Goal: Navigation & Orientation: Find specific page/section

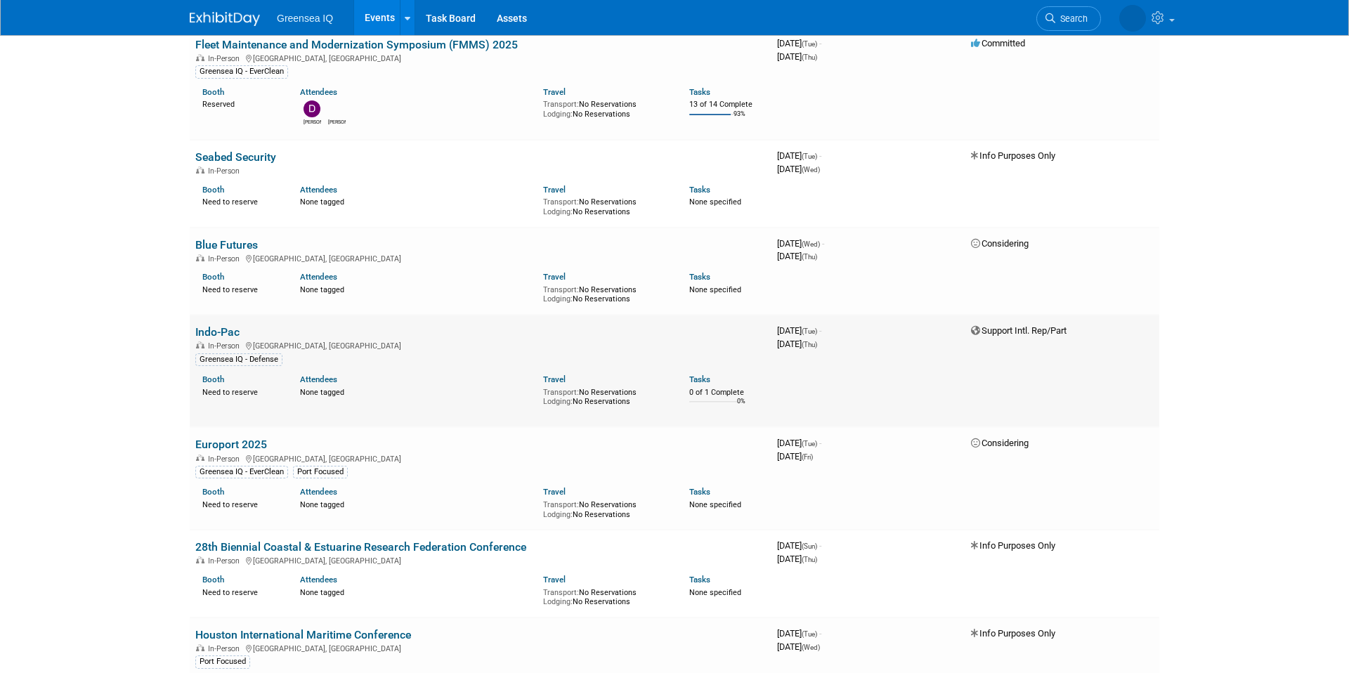
scroll to position [119, 0]
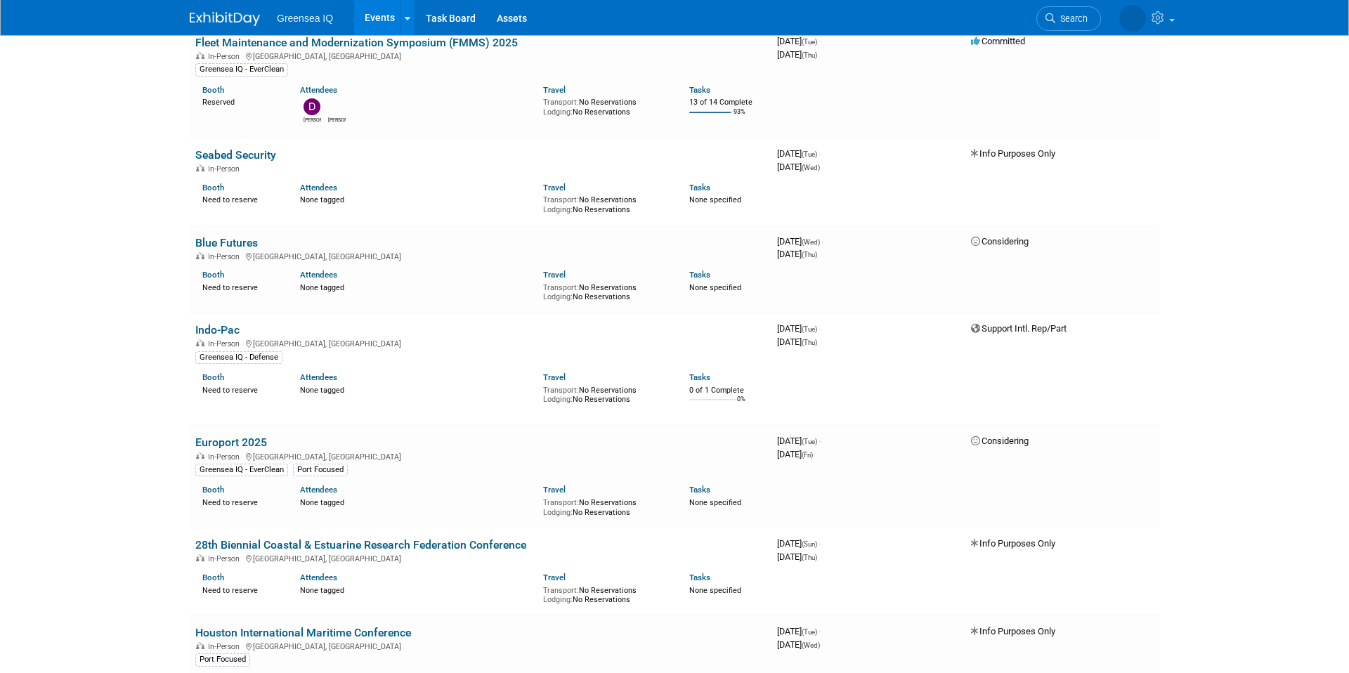
click at [219, 440] on link "Europort 2025" at bounding box center [231, 442] width 72 height 13
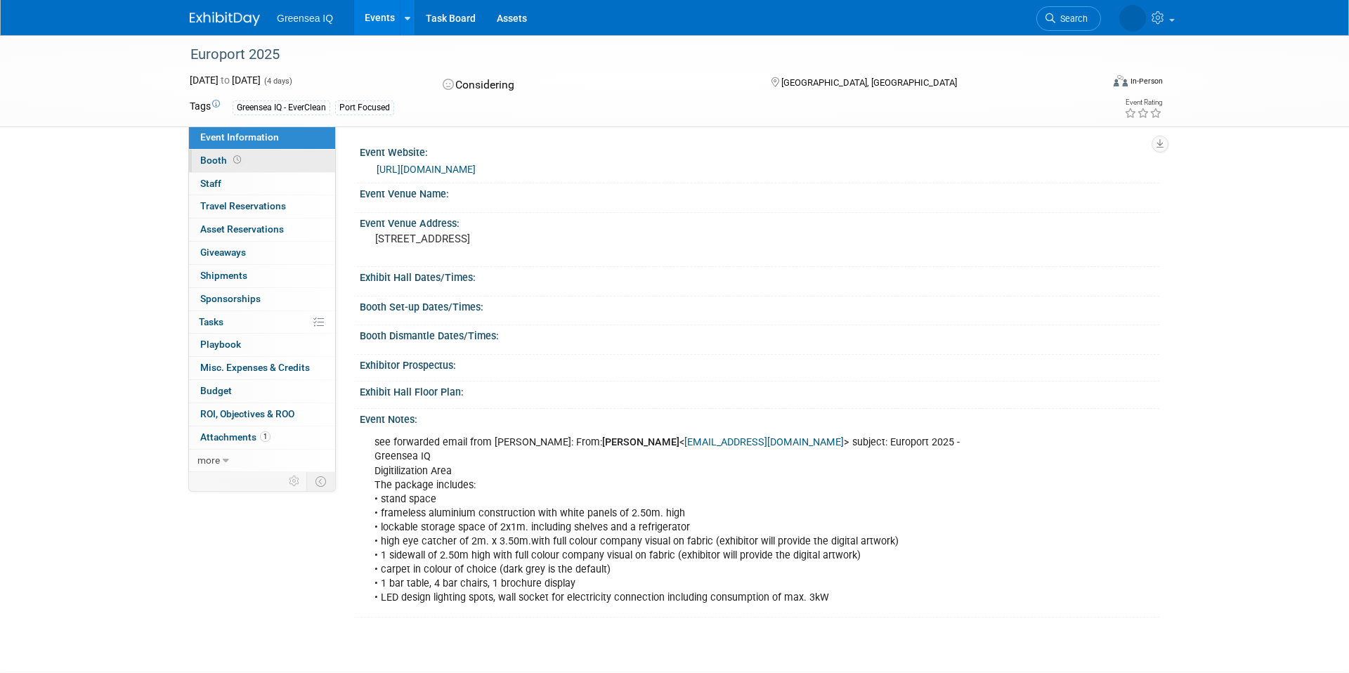
click at [273, 162] on link "Booth" at bounding box center [262, 161] width 146 height 22
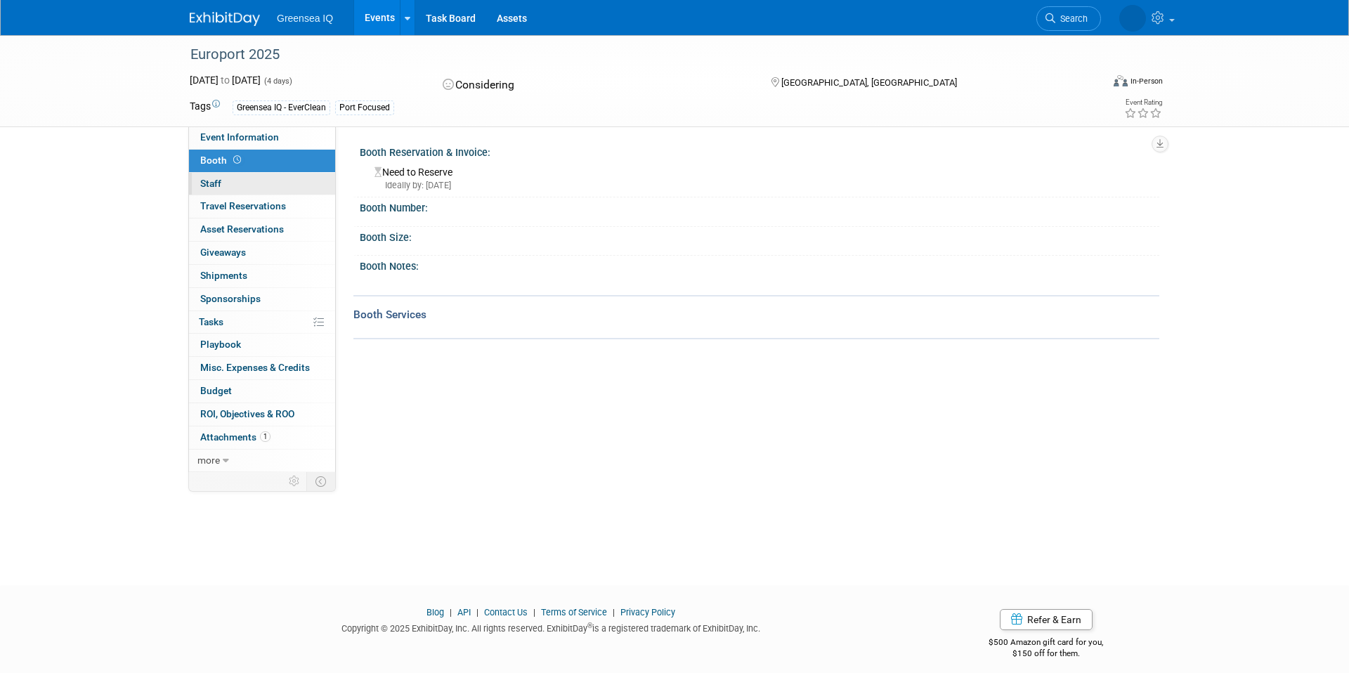
click at [247, 184] on link "0 Staff 0" at bounding box center [262, 184] width 146 height 22
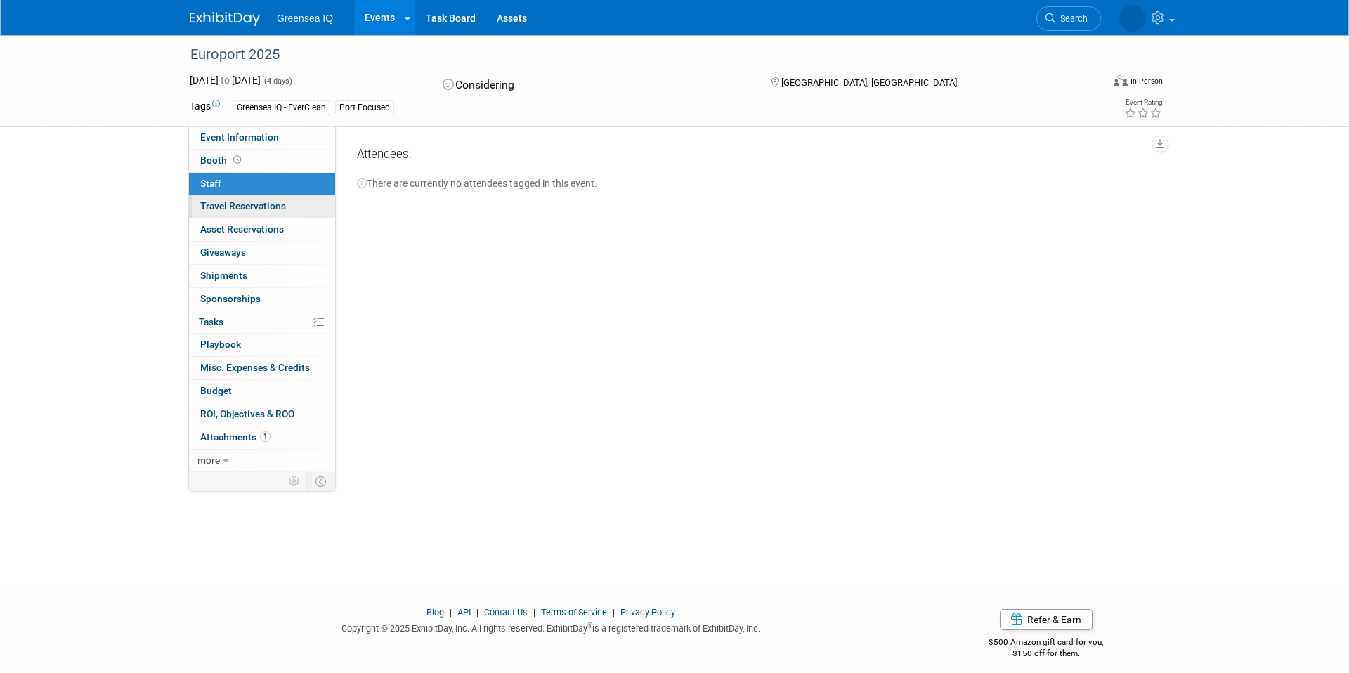
click at [259, 206] on span "Travel Reservations 0" at bounding box center [243, 205] width 86 height 11
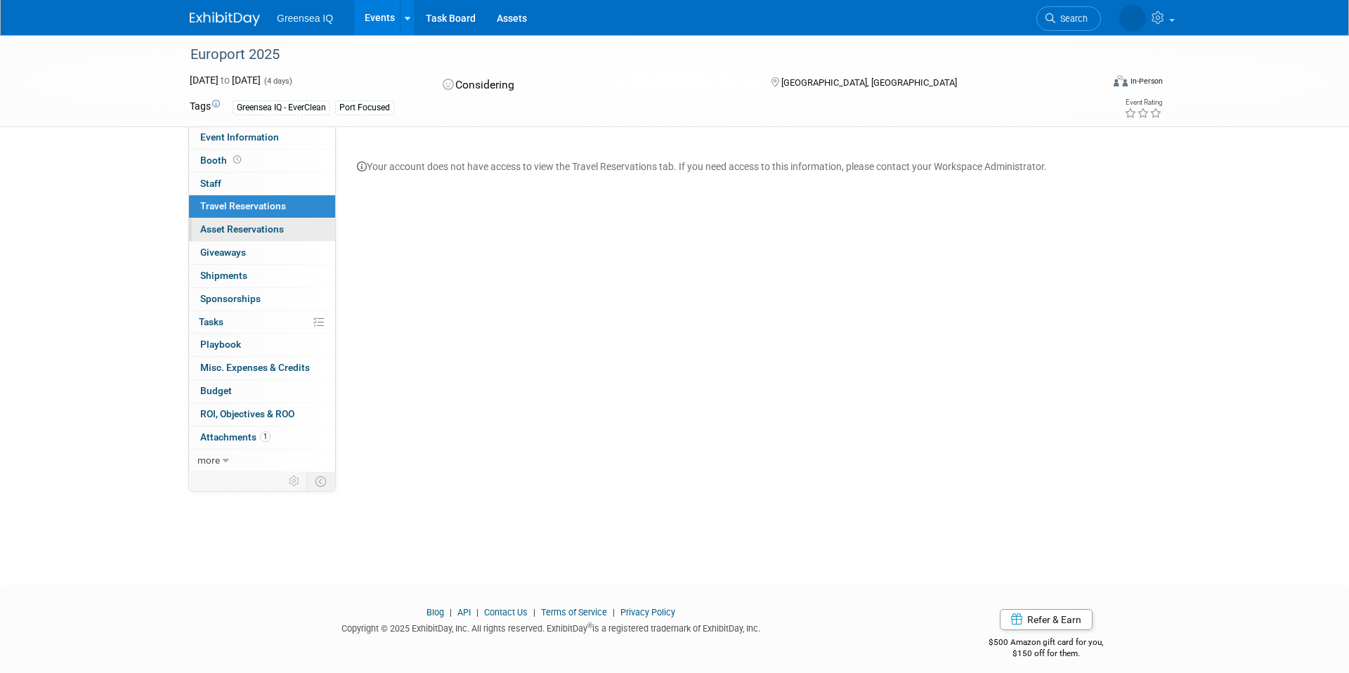
click at [271, 229] on span "Asset Reservations 0" at bounding box center [242, 228] width 84 height 11
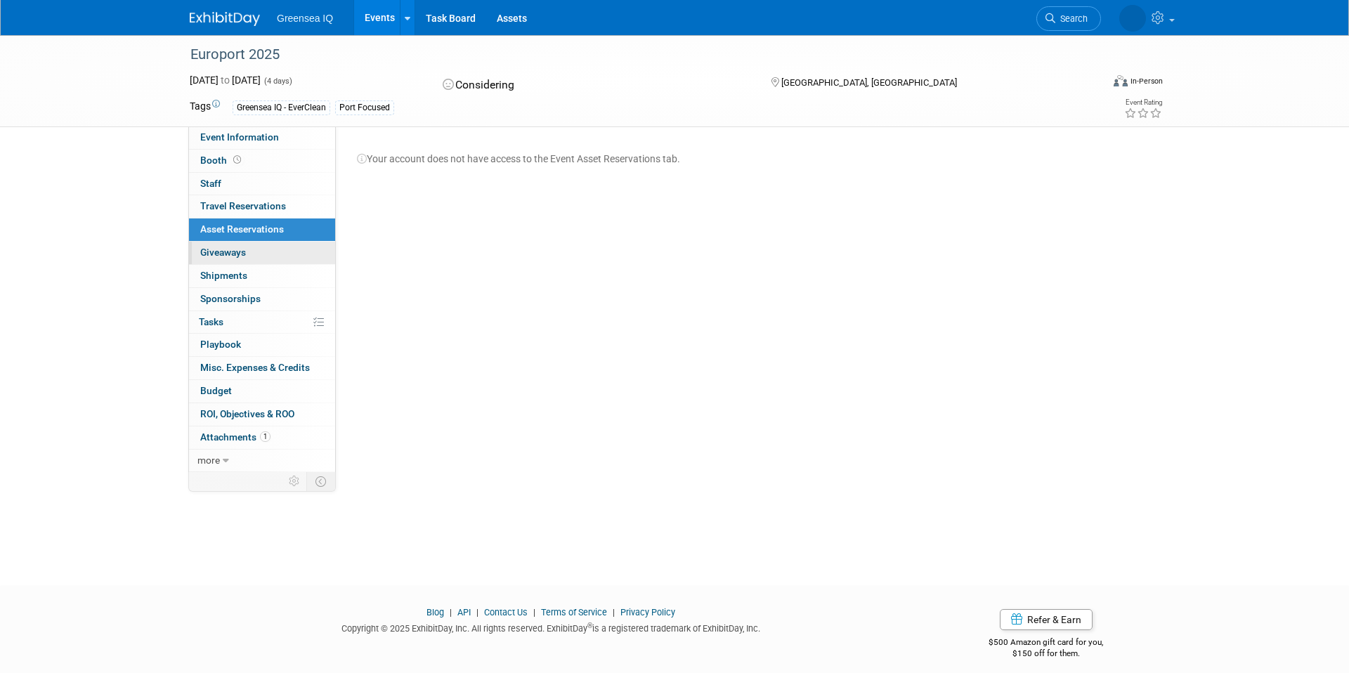
click at [240, 253] on span "Giveaways 0" at bounding box center [223, 252] width 46 height 11
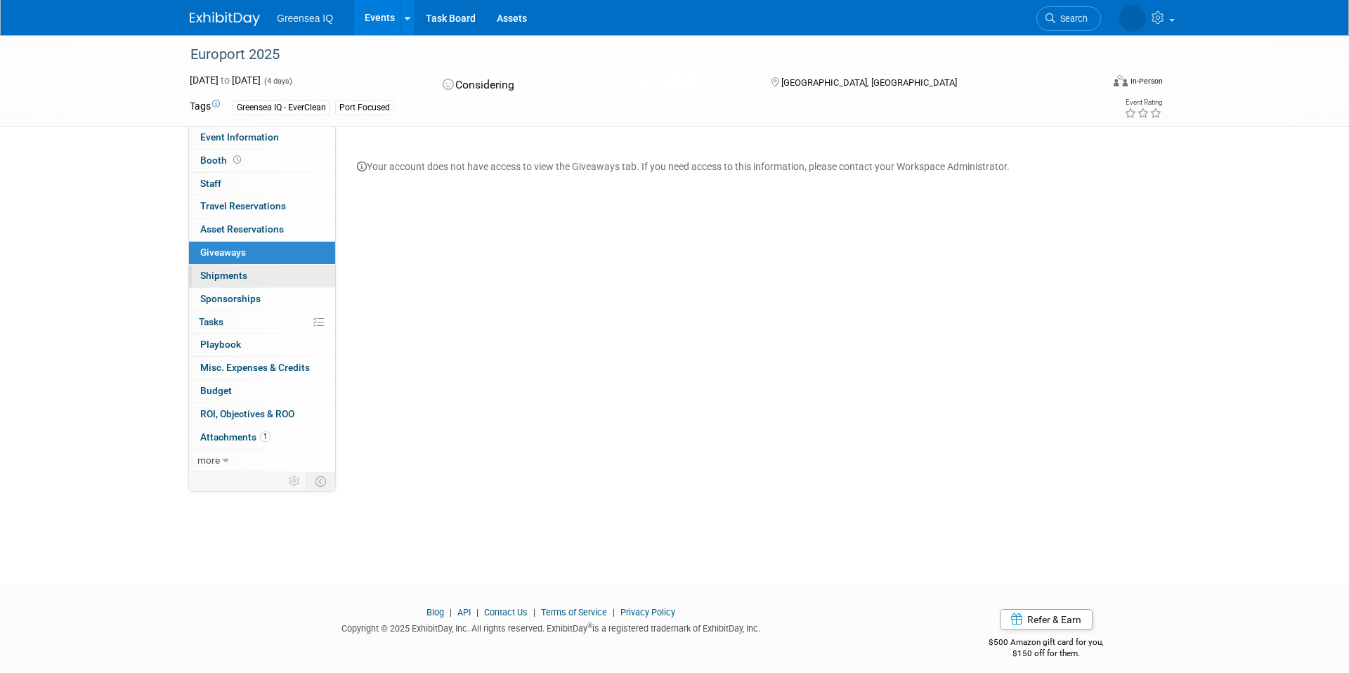
drag, startPoint x: 238, startPoint y: 272, endPoint x: 237, endPoint y: 285, distance: 12.7
click at [237, 272] on span "Shipments 0" at bounding box center [223, 275] width 47 height 11
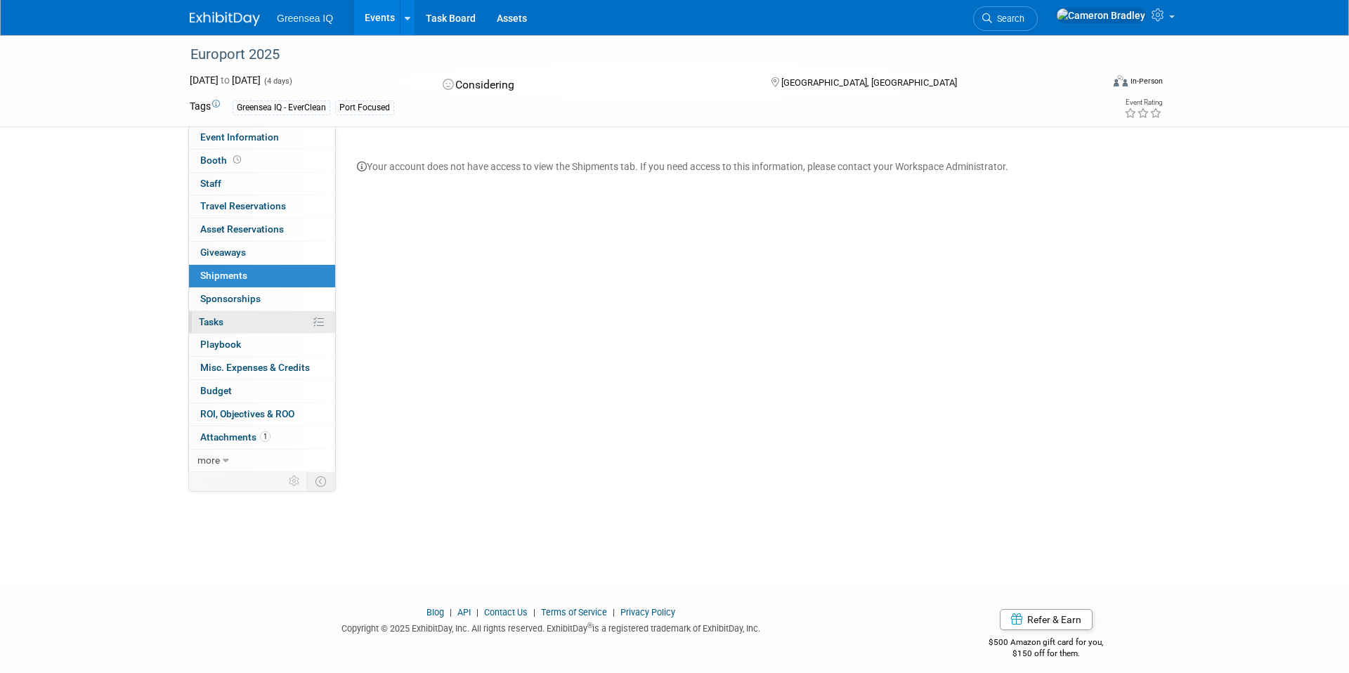
click at [235, 320] on link "0% Tasks 0%" at bounding box center [262, 322] width 146 height 22
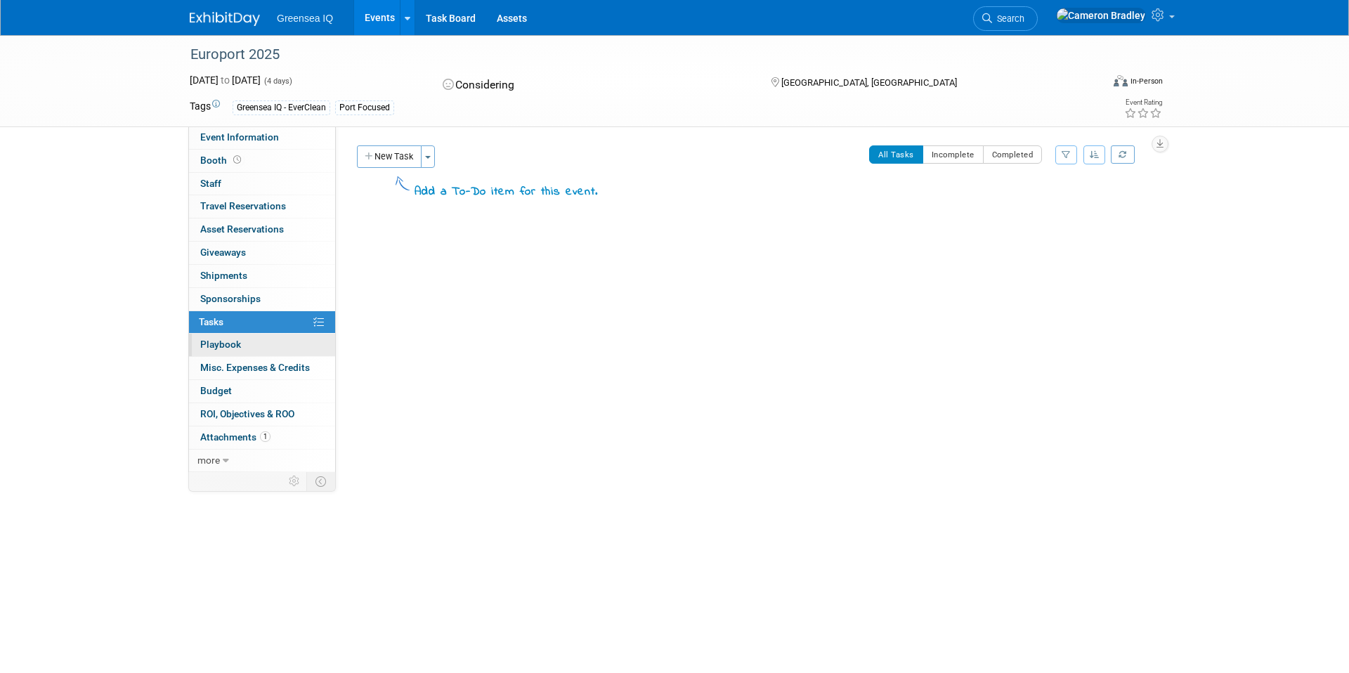
click at [239, 348] on span "Playbook 0" at bounding box center [220, 344] width 41 height 11
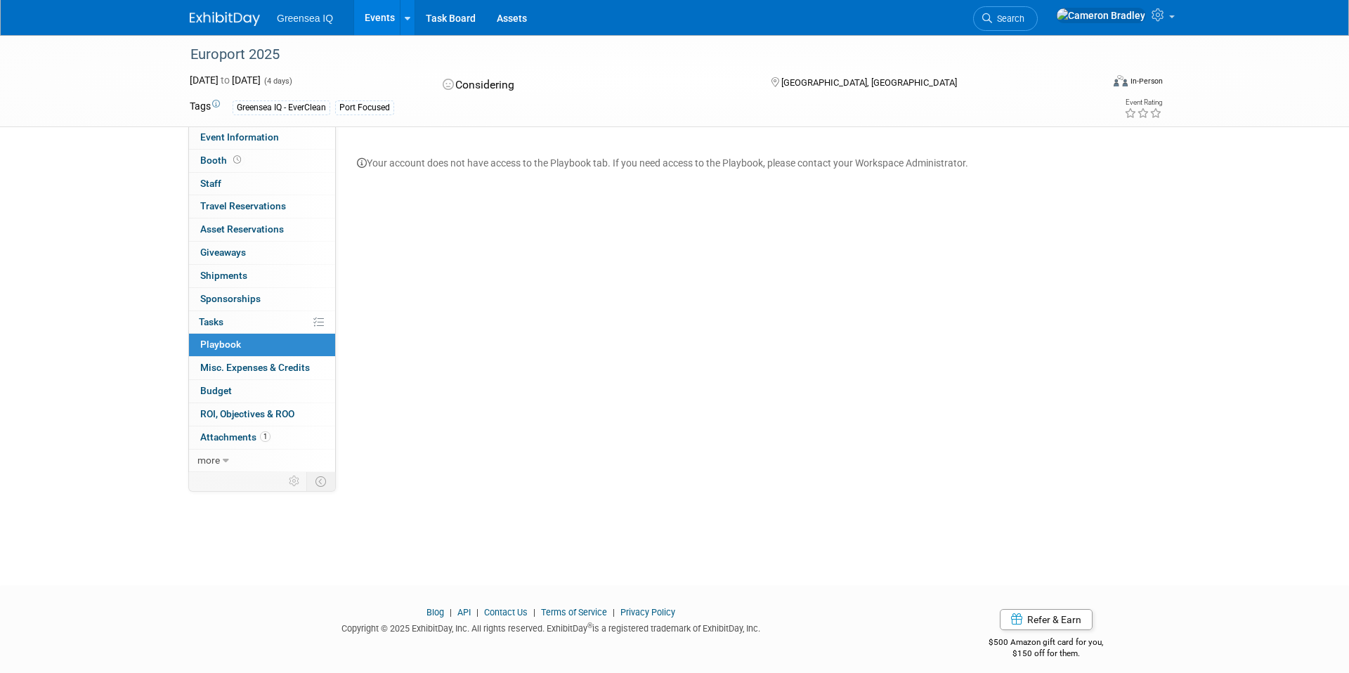
click at [251, 21] on img at bounding box center [225, 19] width 70 height 14
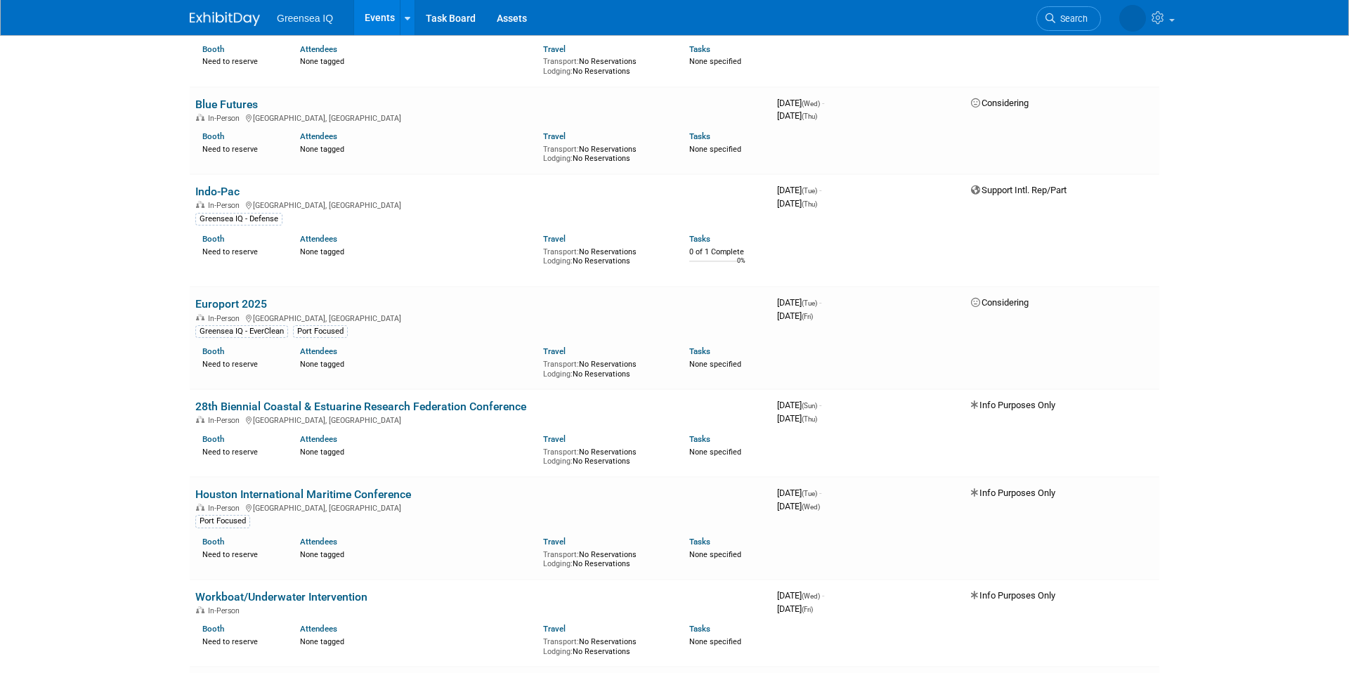
scroll to position [261, 0]
